Goal: Entertainment & Leisure: Consume media (video, audio)

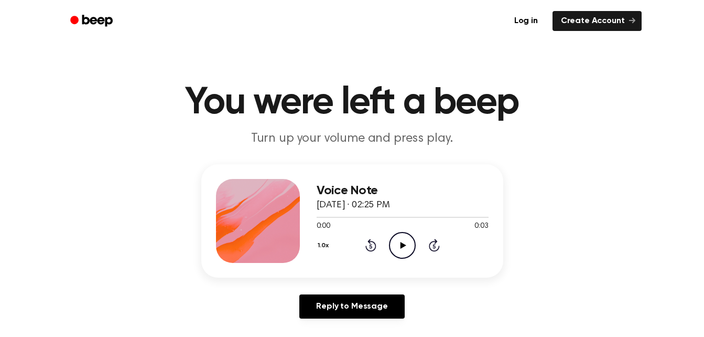
click at [401, 251] on icon "Play Audio" at bounding box center [402, 245] width 27 height 27
click at [405, 251] on icon "Play Audio" at bounding box center [402, 245] width 27 height 27
click at [410, 243] on icon "Play Audio" at bounding box center [402, 245] width 27 height 27
click at [401, 251] on icon "Play Audio" at bounding box center [402, 245] width 27 height 27
click at [404, 251] on icon "Play Audio" at bounding box center [402, 245] width 27 height 27
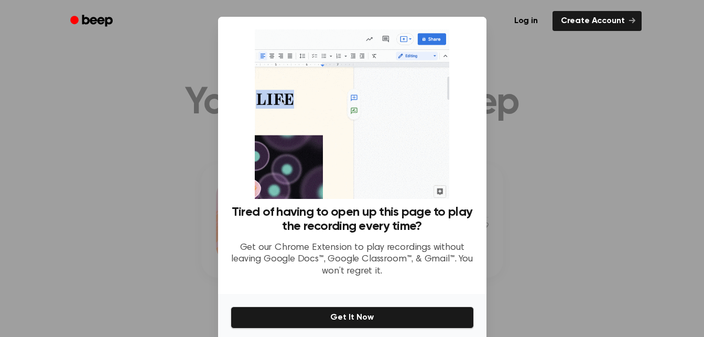
click at [128, 285] on div at bounding box center [352, 168] width 704 height 337
click at [158, 276] on div at bounding box center [352, 168] width 704 height 337
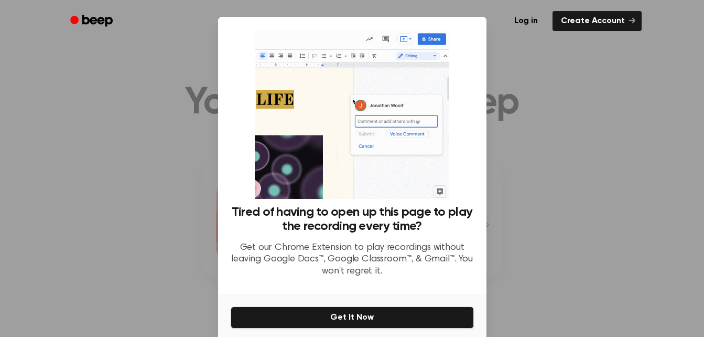
click at [158, 276] on div at bounding box center [352, 168] width 704 height 337
drag, startPoint x: 158, startPoint y: 276, endPoint x: 181, endPoint y: 252, distance: 33.7
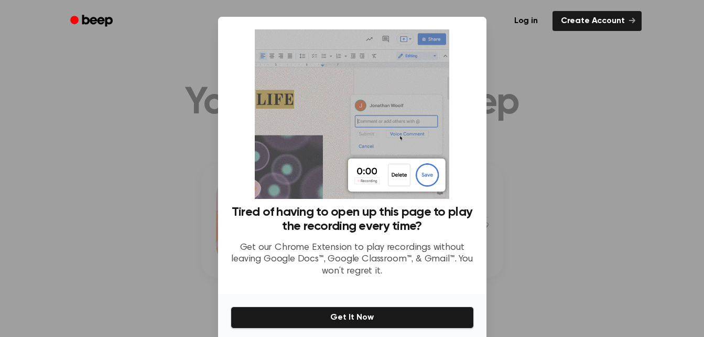
click at [181, 252] on div at bounding box center [352, 168] width 704 height 337
click at [432, 240] on div "Tired of having to open up this page to play the recording every time? Get our …" at bounding box center [352, 245] width 243 height 81
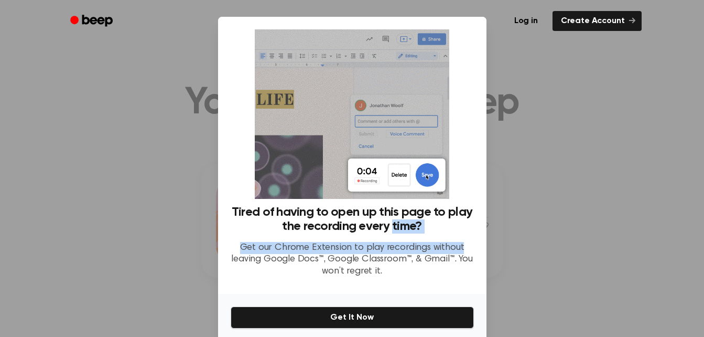
drag, startPoint x: 432, startPoint y: 240, endPoint x: 341, endPoint y: 217, distance: 93.0
click at [341, 217] on div "Tired of having to open up this page to play the recording every time? Get our …" at bounding box center [352, 245] width 243 height 81
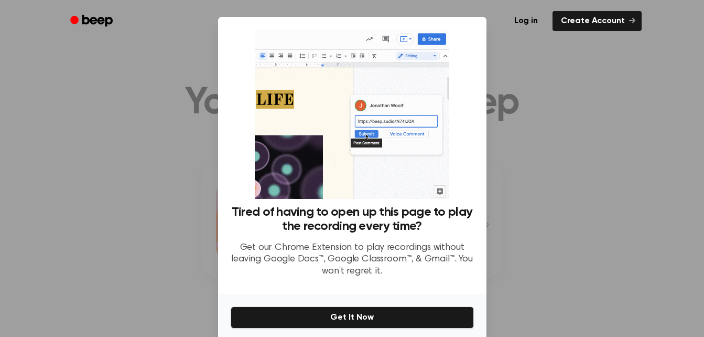
click at [538, 213] on div at bounding box center [352, 168] width 704 height 337
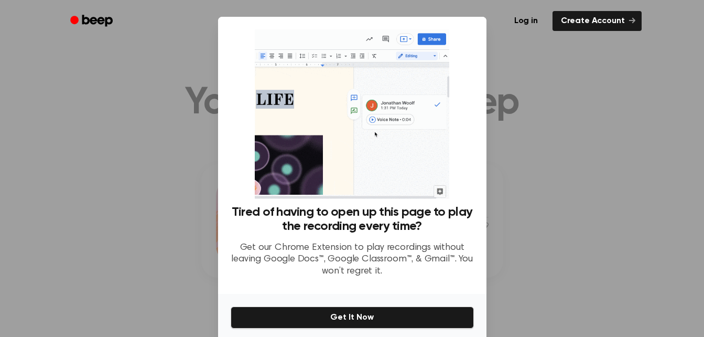
click at [538, 213] on div at bounding box center [352, 168] width 704 height 337
click at [528, 214] on div at bounding box center [352, 168] width 704 height 337
